Goal: Task Accomplishment & Management: Manage account settings

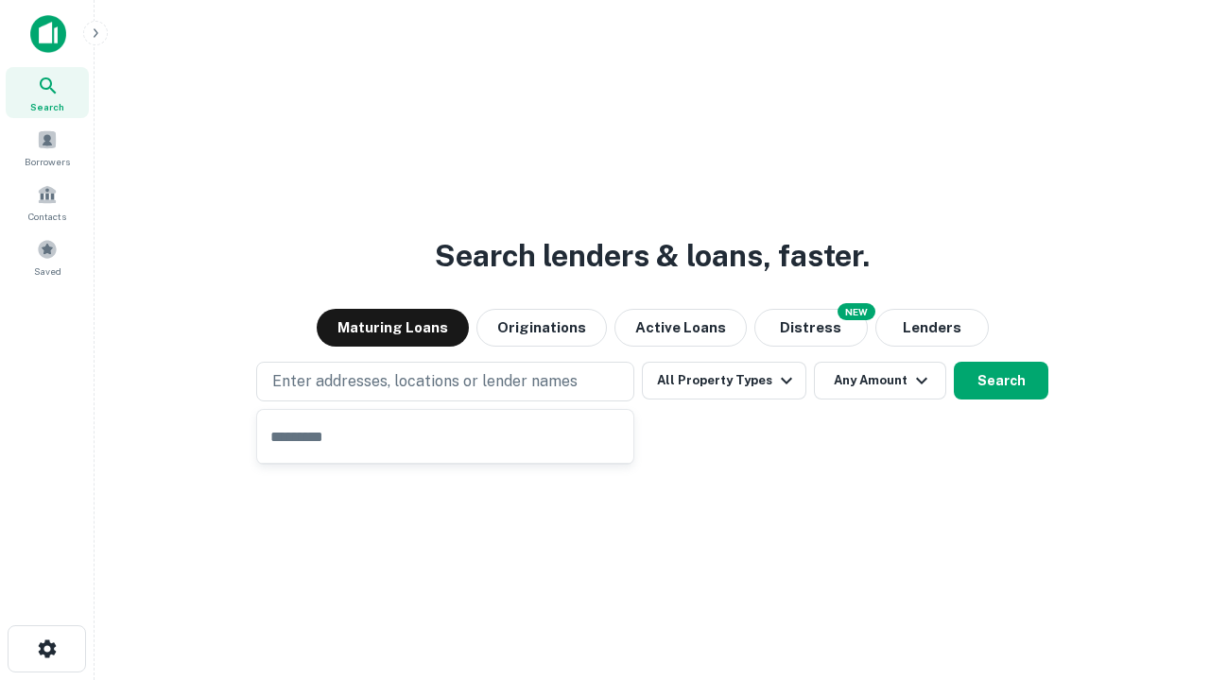
type input "**********"
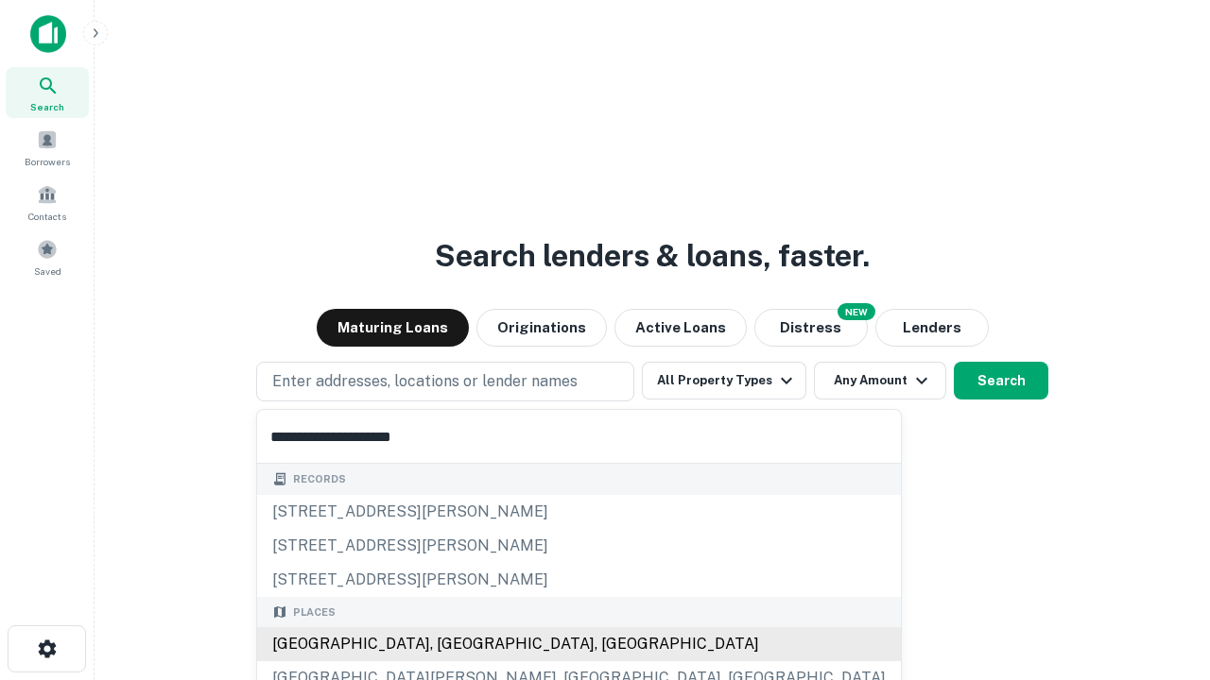
click at [452, 645] on div "[GEOGRAPHIC_DATA], [GEOGRAPHIC_DATA], [GEOGRAPHIC_DATA]" at bounding box center [579, 645] width 644 height 34
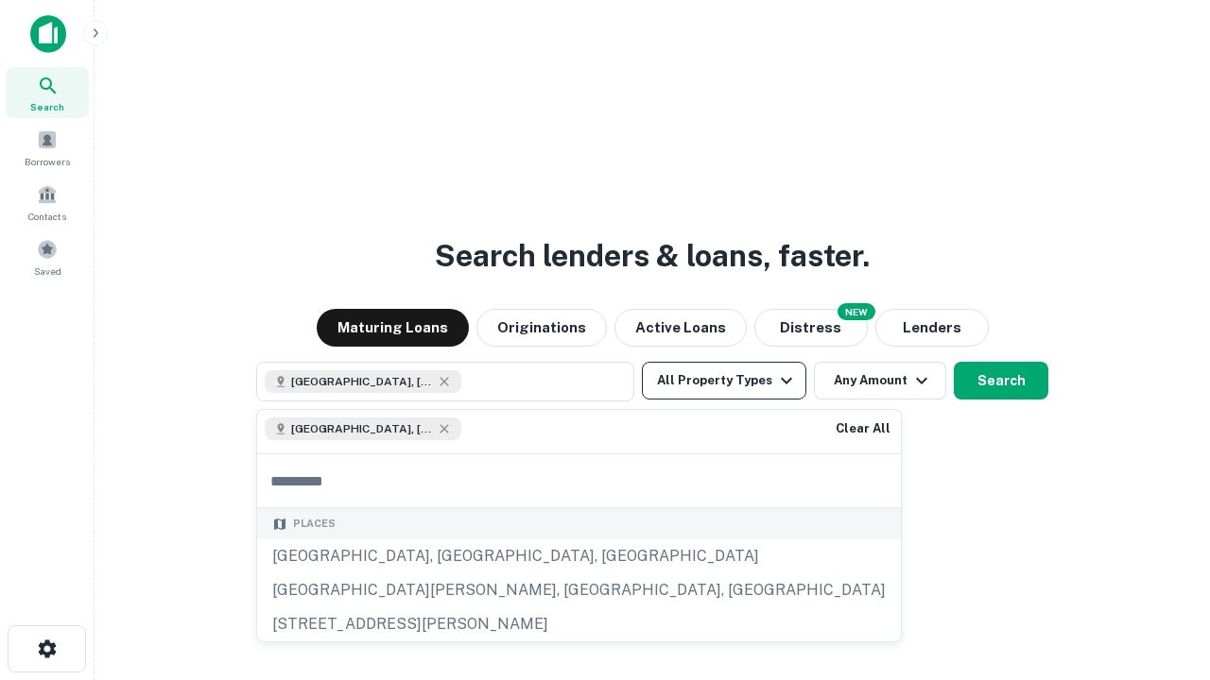
click at [724, 381] on button "All Property Types" at bounding box center [724, 381] width 164 height 38
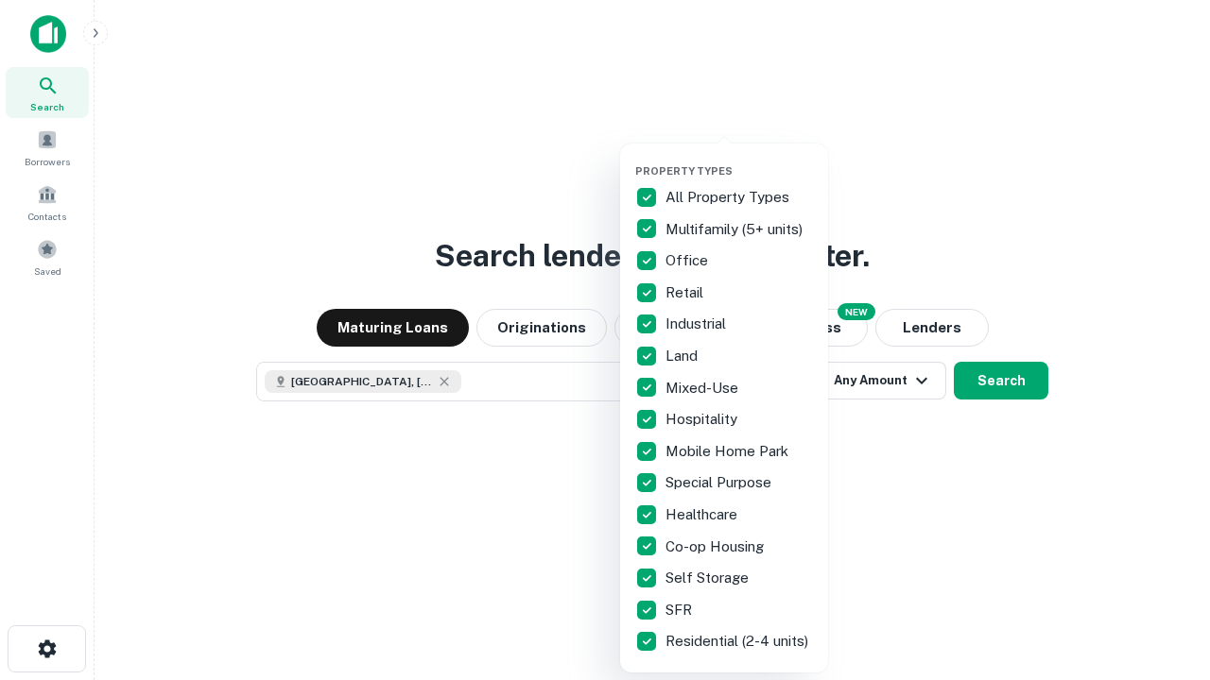
click at [739, 159] on button "button" at bounding box center [739, 159] width 208 height 1
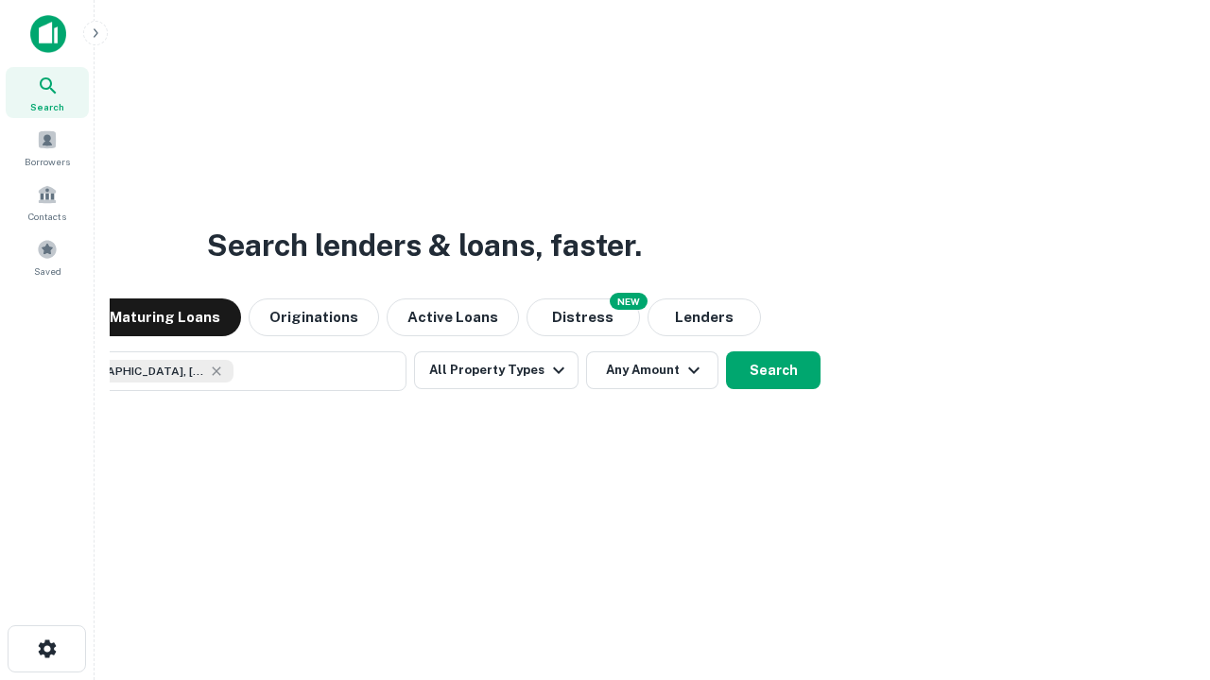
scroll to position [30, 0]
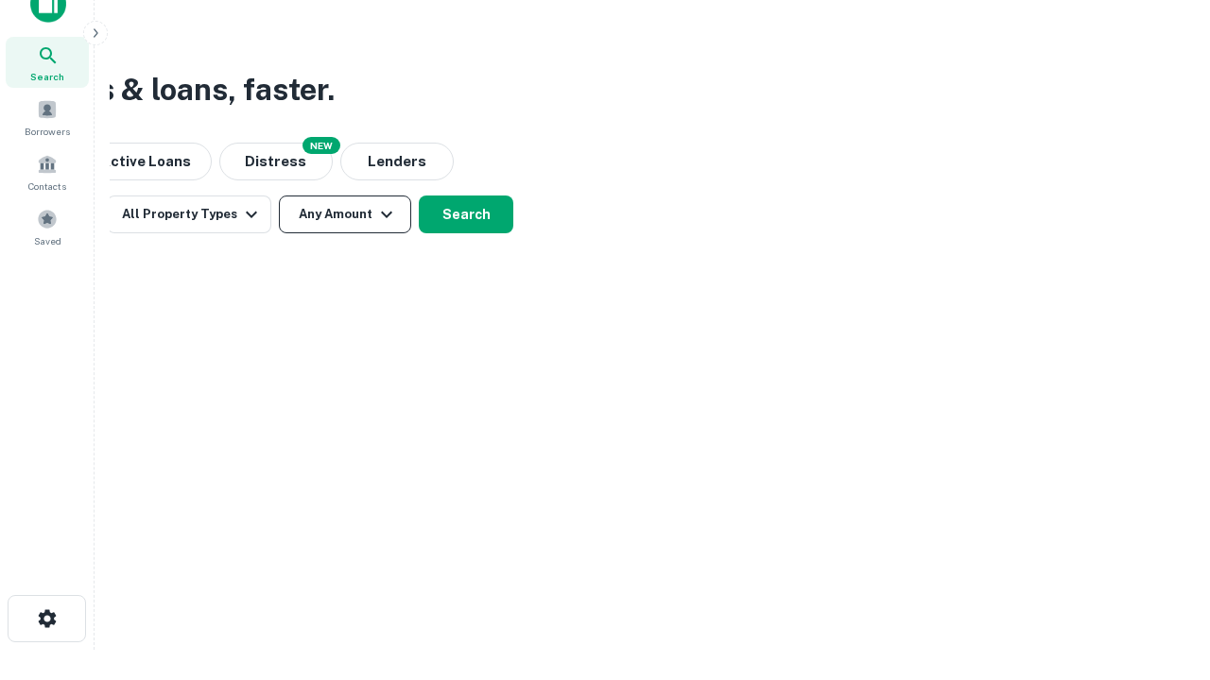
click at [345, 215] on button "Any Amount" at bounding box center [345, 215] width 132 height 38
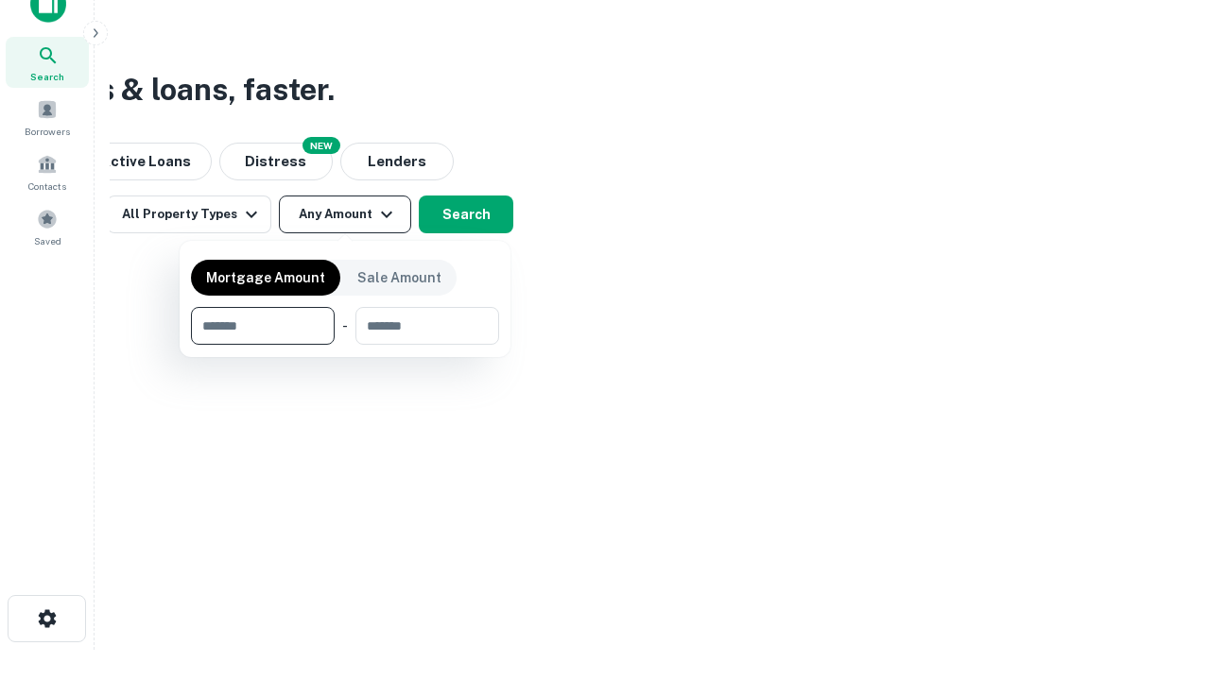
type input "*******"
click at [345, 345] on button "button" at bounding box center [345, 345] width 308 height 1
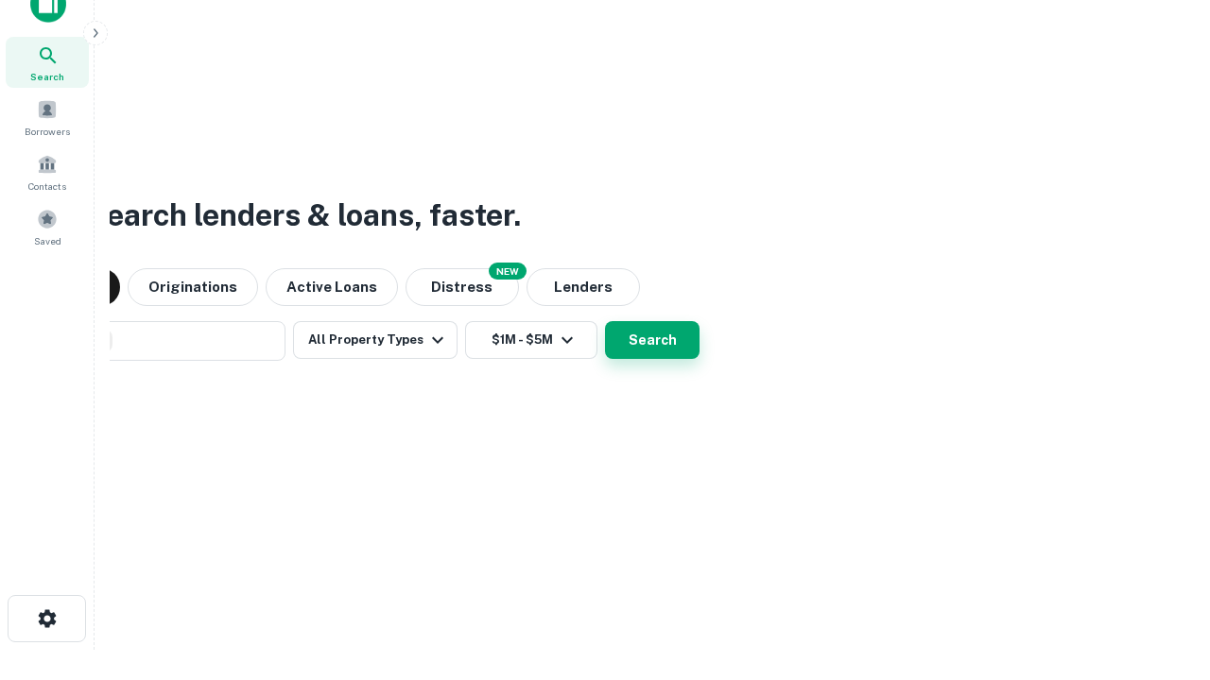
click at [605, 321] on button "Search" at bounding box center [652, 340] width 95 height 38
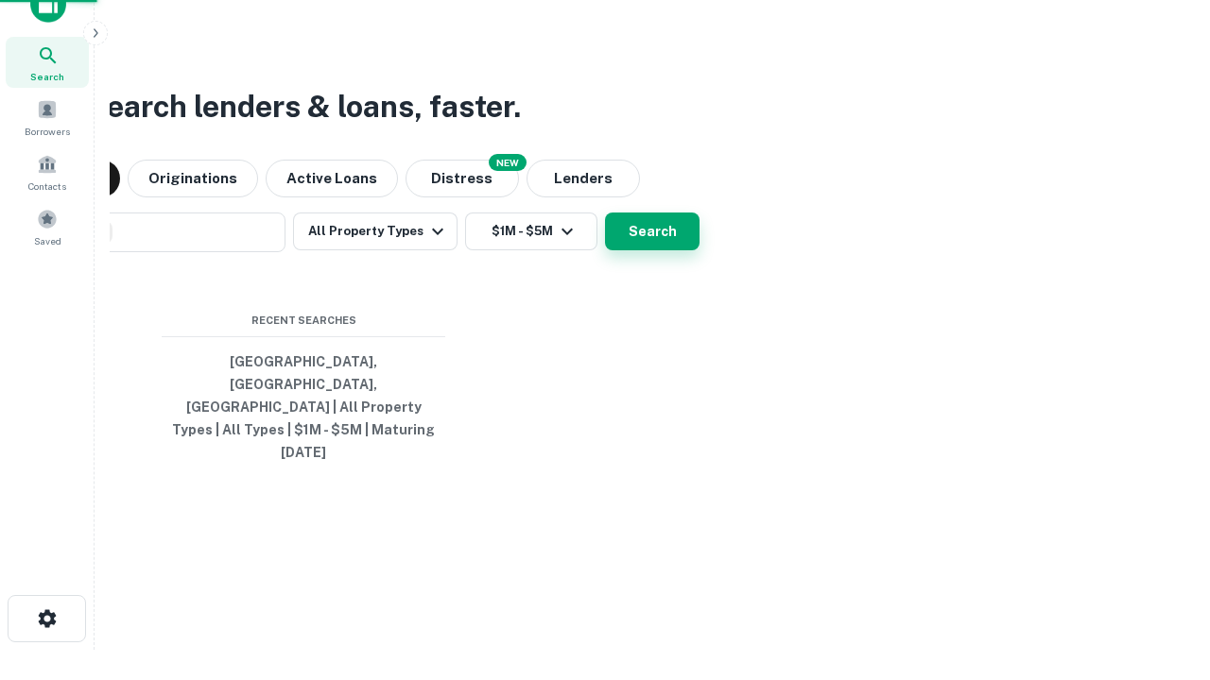
scroll to position [50, 535]
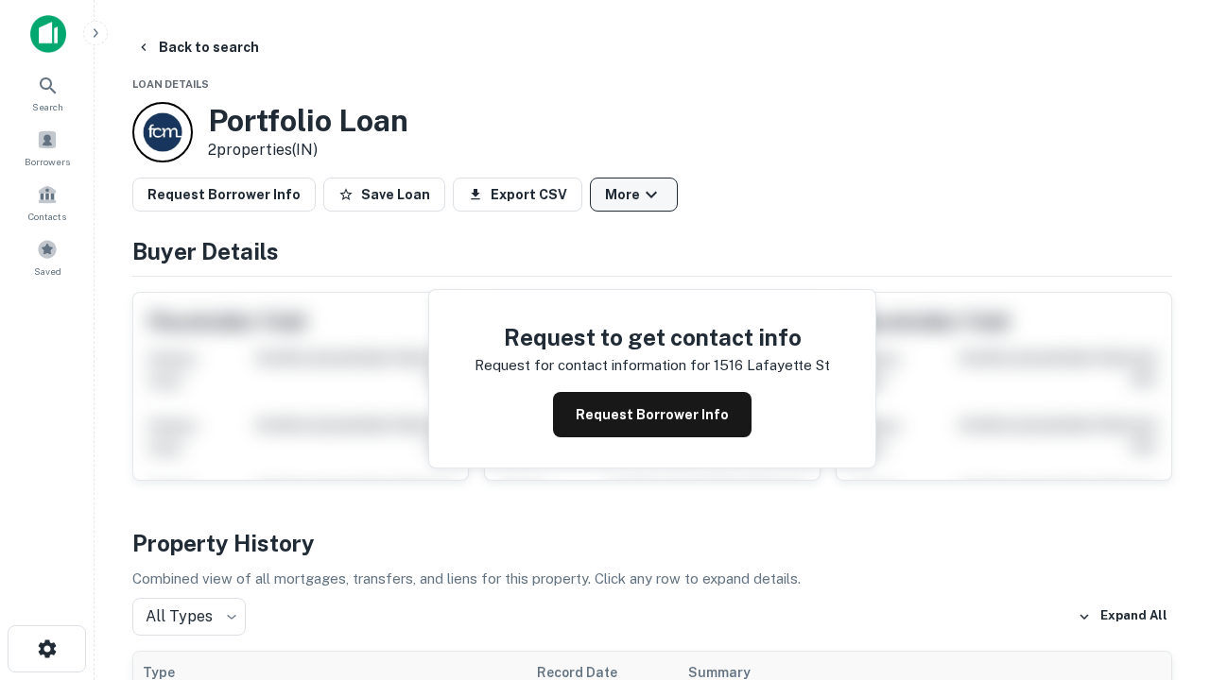
click at [633, 195] on button "More" at bounding box center [634, 195] width 88 height 34
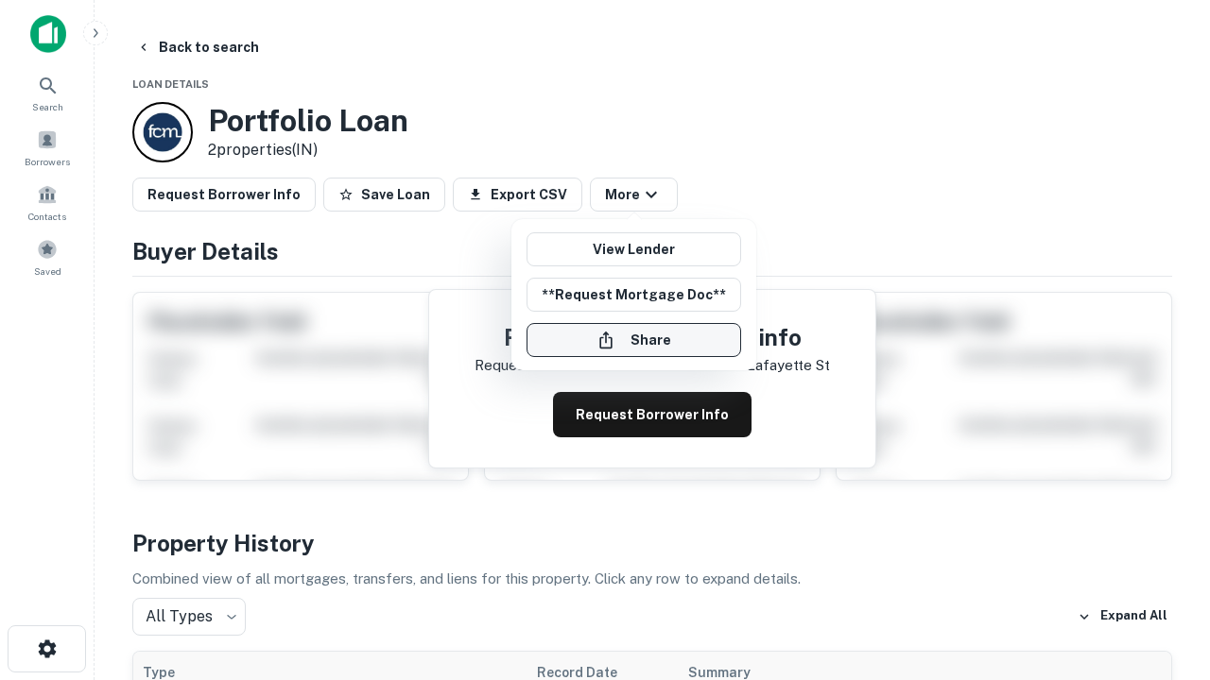
click at [633, 340] on button "Share" at bounding box center [633, 340] width 215 height 34
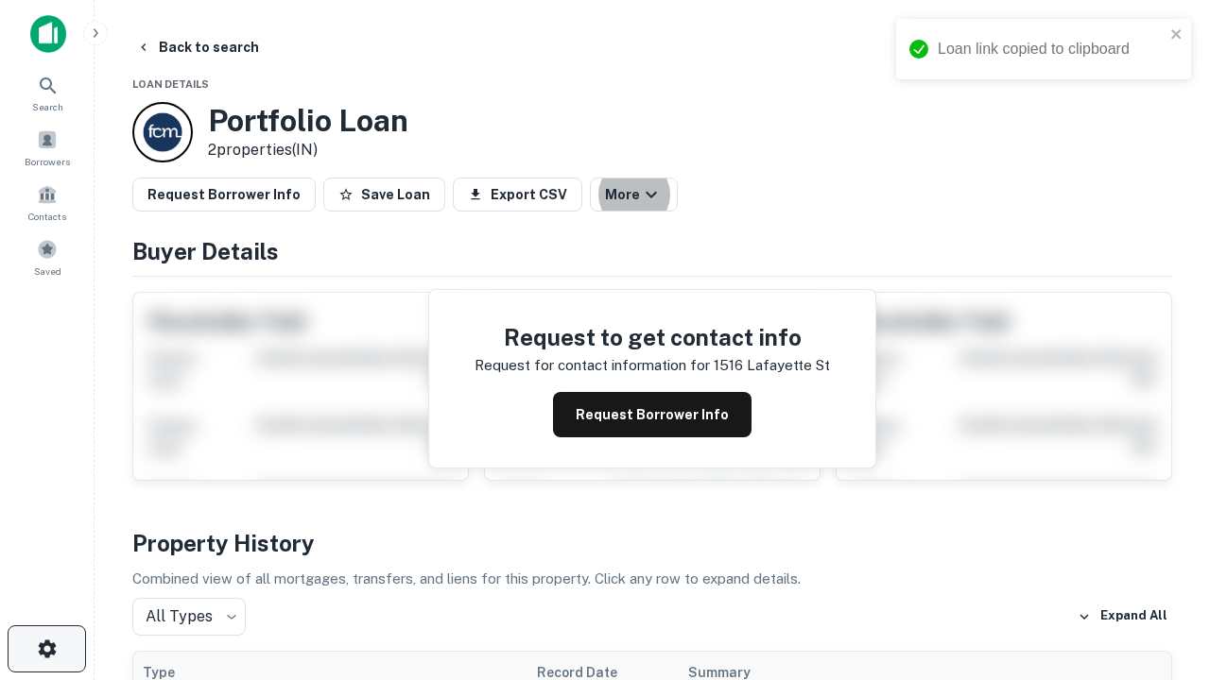
click at [46, 649] on icon "button" at bounding box center [47, 649] width 23 height 23
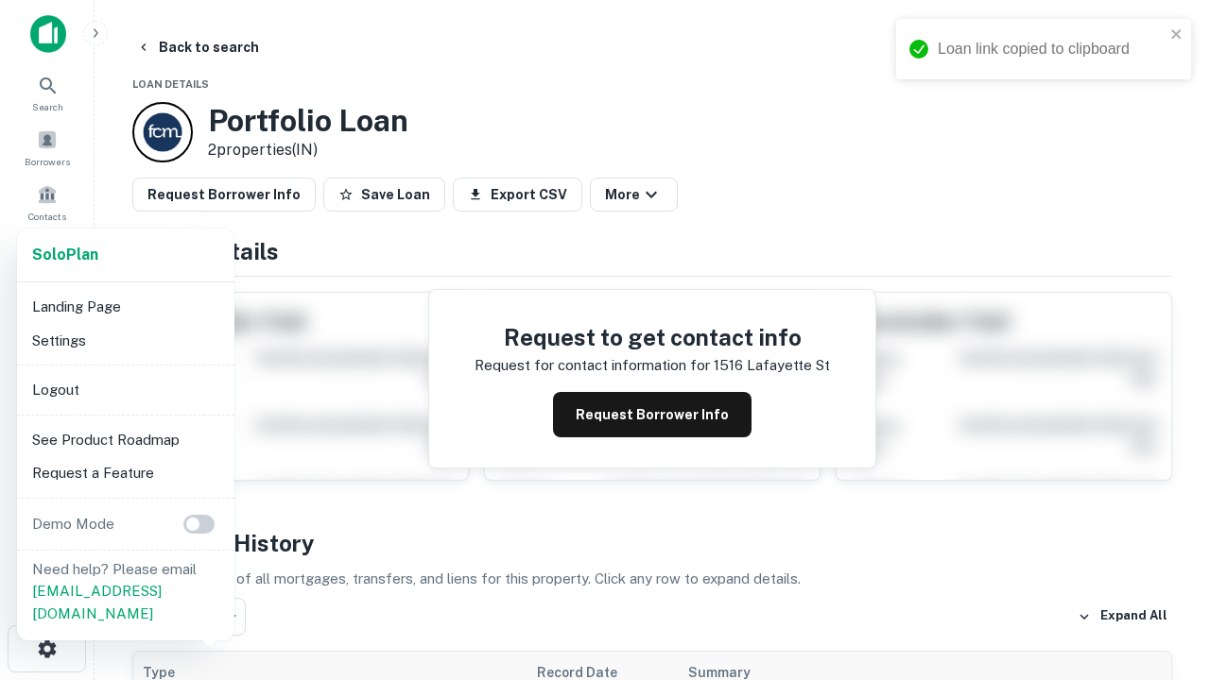
click at [125, 389] on li "Logout" at bounding box center [126, 390] width 202 height 34
